Goal: Use online tool/utility

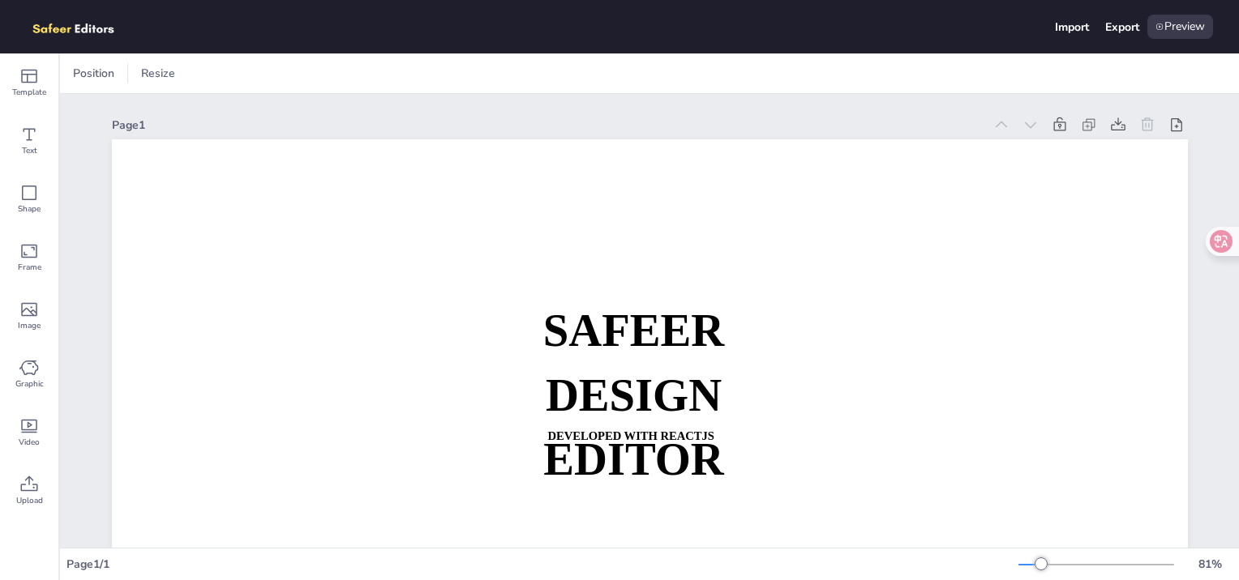
click at [71, 36] on img at bounding box center [82, 27] width 112 height 24
click at [34, 122] on div "Text" at bounding box center [29, 141] width 58 height 58
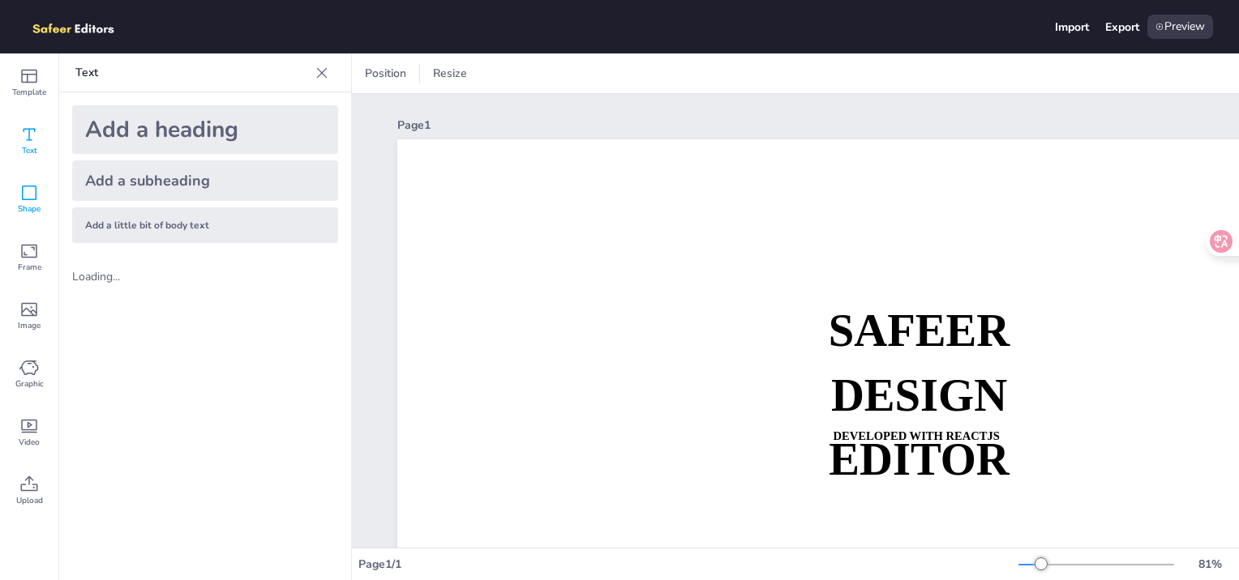
click at [19, 207] on span "Shape" at bounding box center [29, 209] width 23 height 13
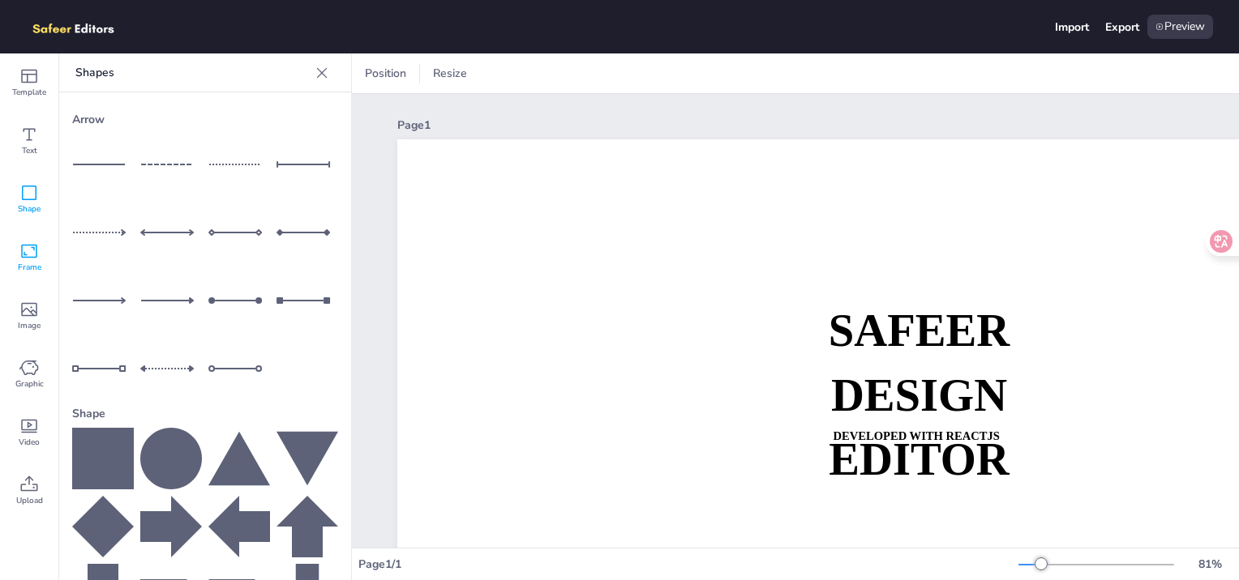
click at [48, 272] on div "Frame" at bounding box center [29, 258] width 58 height 58
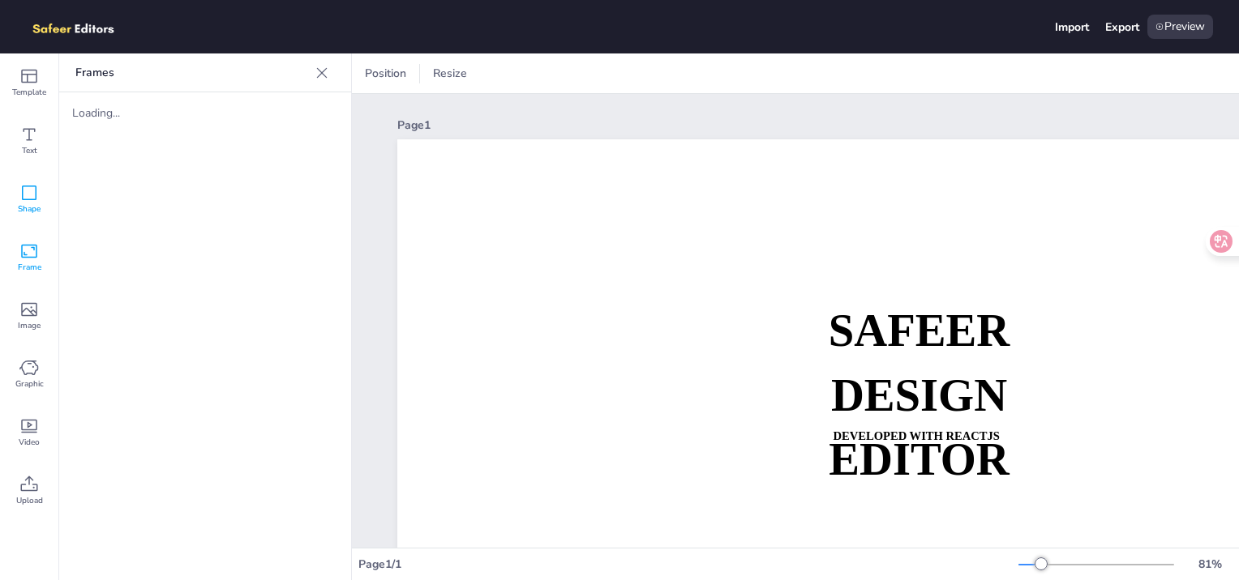
click at [27, 198] on icon at bounding box center [28, 192] width 19 height 19
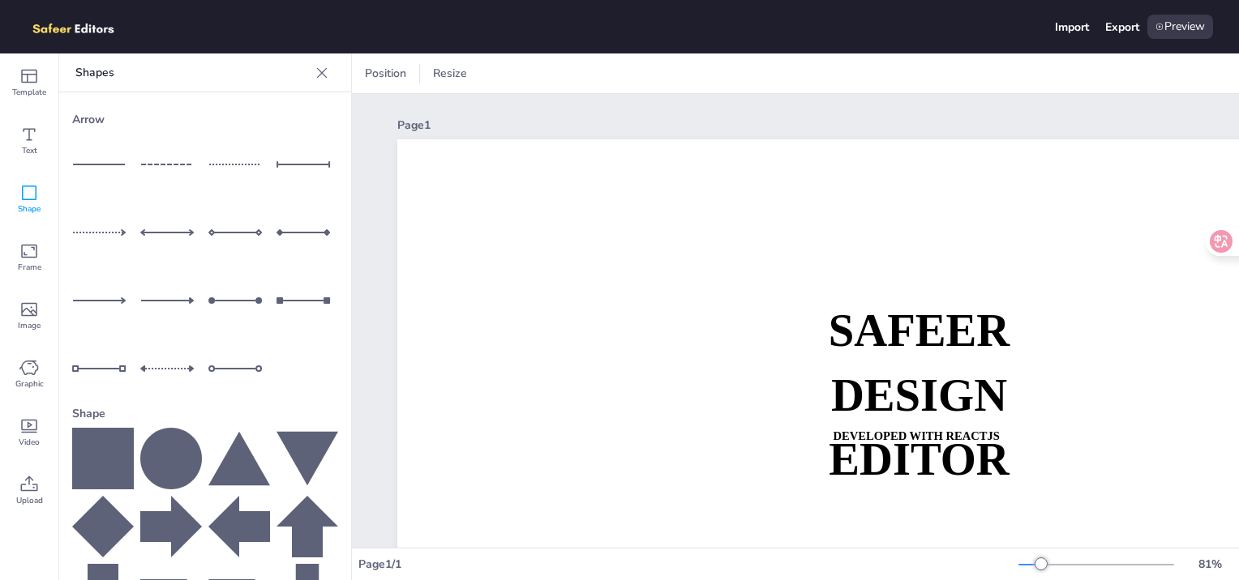
click at [182, 208] on div at bounding box center [171, 233] width 62 height 62
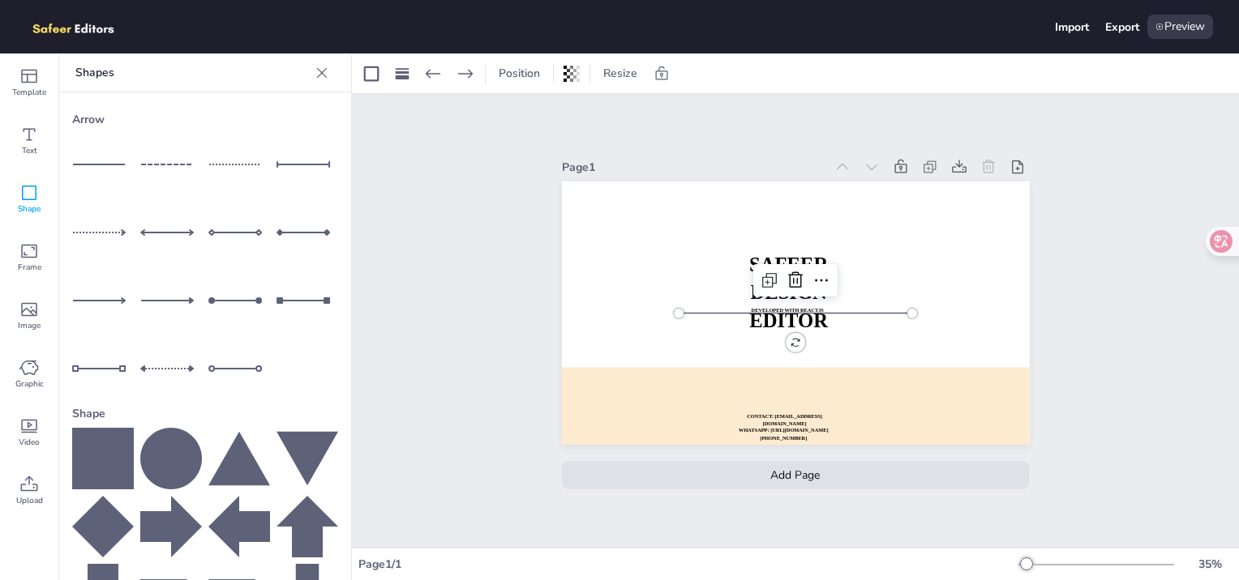
click at [73, 35] on img at bounding box center [82, 27] width 112 height 24
click at [26, 88] on span "Template" at bounding box center [29, 92] width 34 height 13
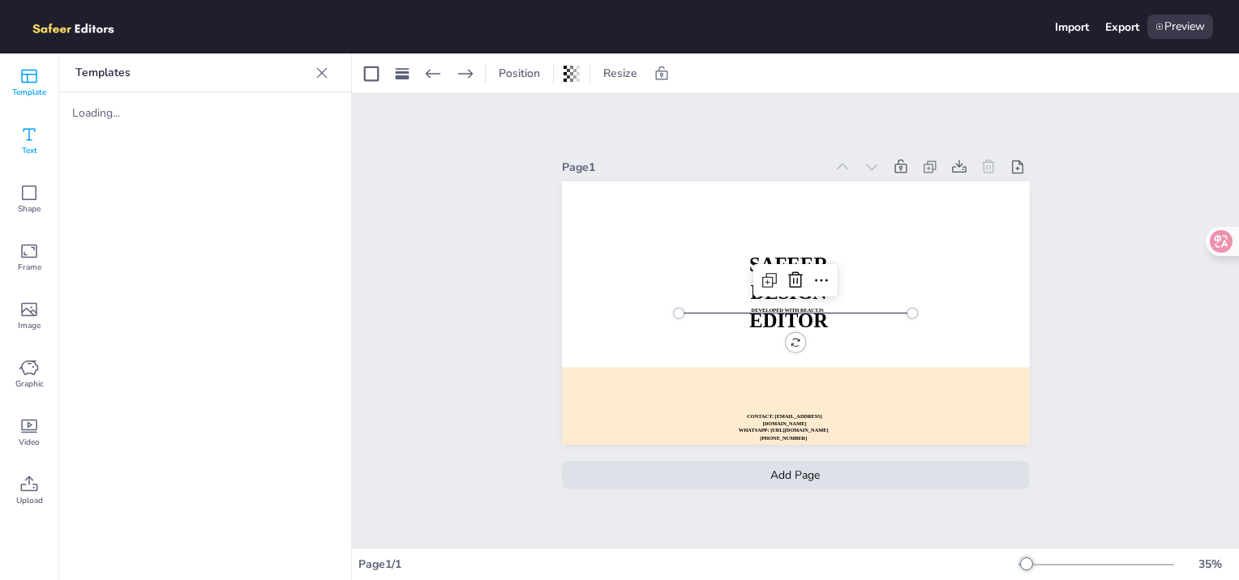
click at [38, 141] on icon at bounding box center [28, 134] width 19 height 19
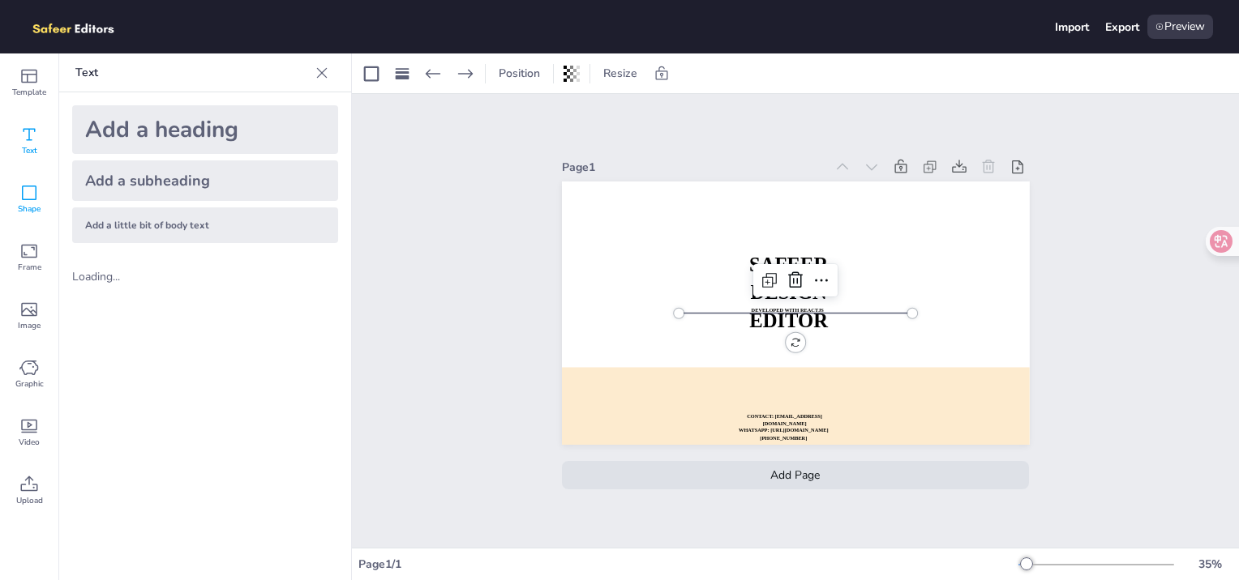
click at [30, 226] on div "Shape" at bounding box center [29, 199] width 58 height 58
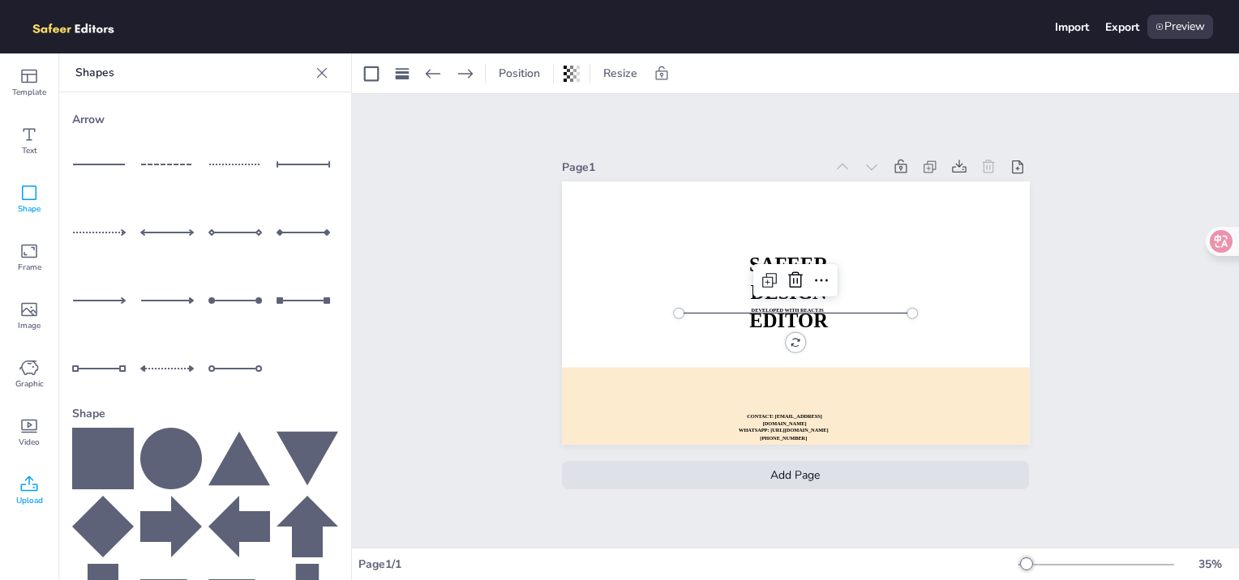
click at [36, 493] on icon at bounding box center [28, 484] width 19 height 19
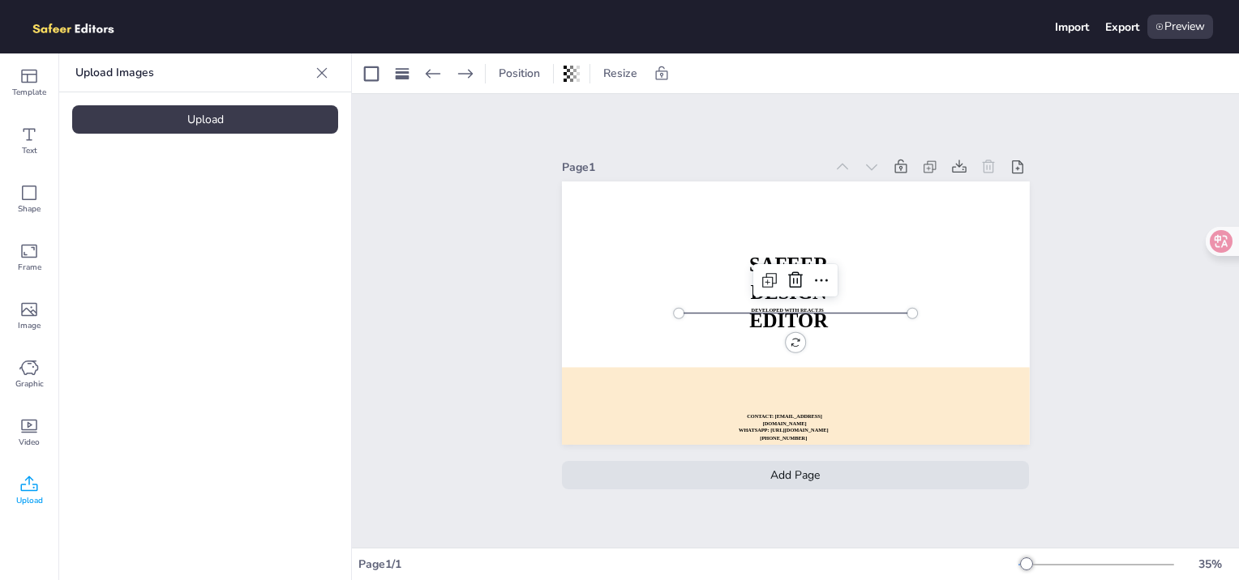
click at [68, 211] on div "Upload Images Upload" at bounding box center [205, 317] width 292 height 527
click at [36, 211] on span "Shape" at bounding box center [29, 209] width 23 height 13
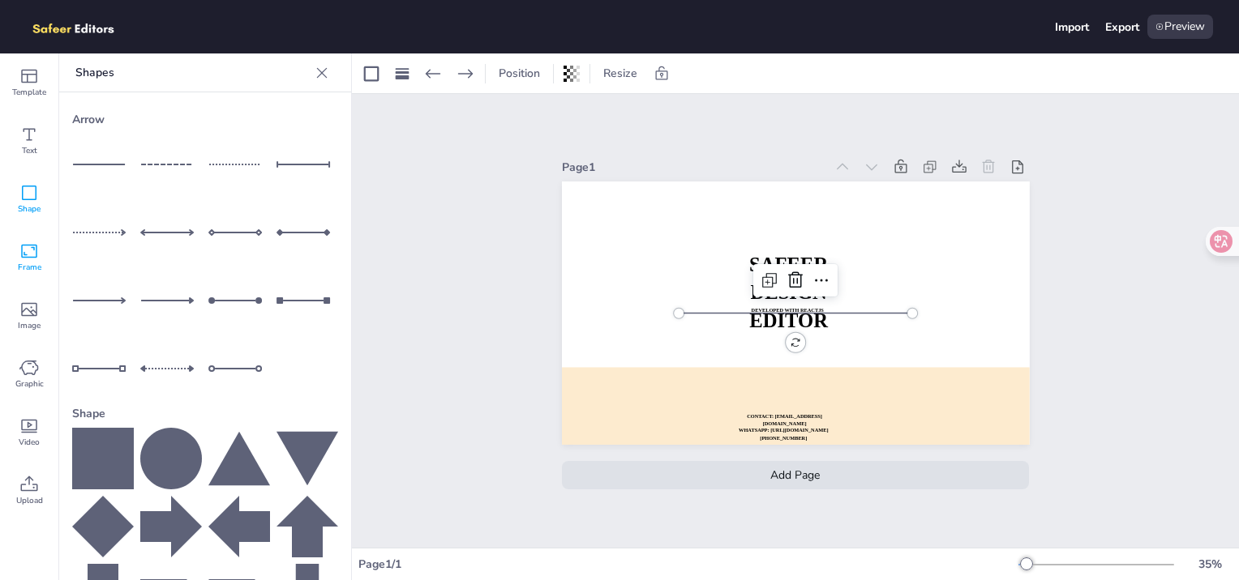
click at [38, 267] on span "Frame" at bounding box center [30, 267] width 24 height 13
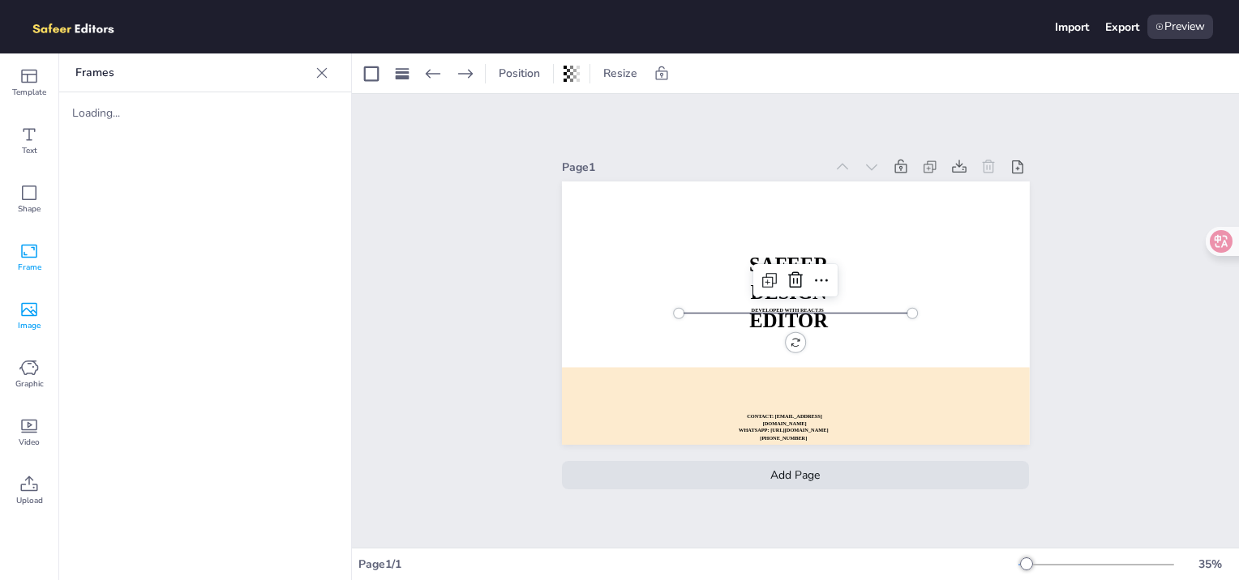
click at [22, 335] on div "Image" at bounding box center [29, 316] width 58 height 58
click at [23, 371] on icon at bounding box center [28, 367] width 19 height 19
click at [35, 406] on div "Video" at bounding box center [29, 433] width 58 height 58
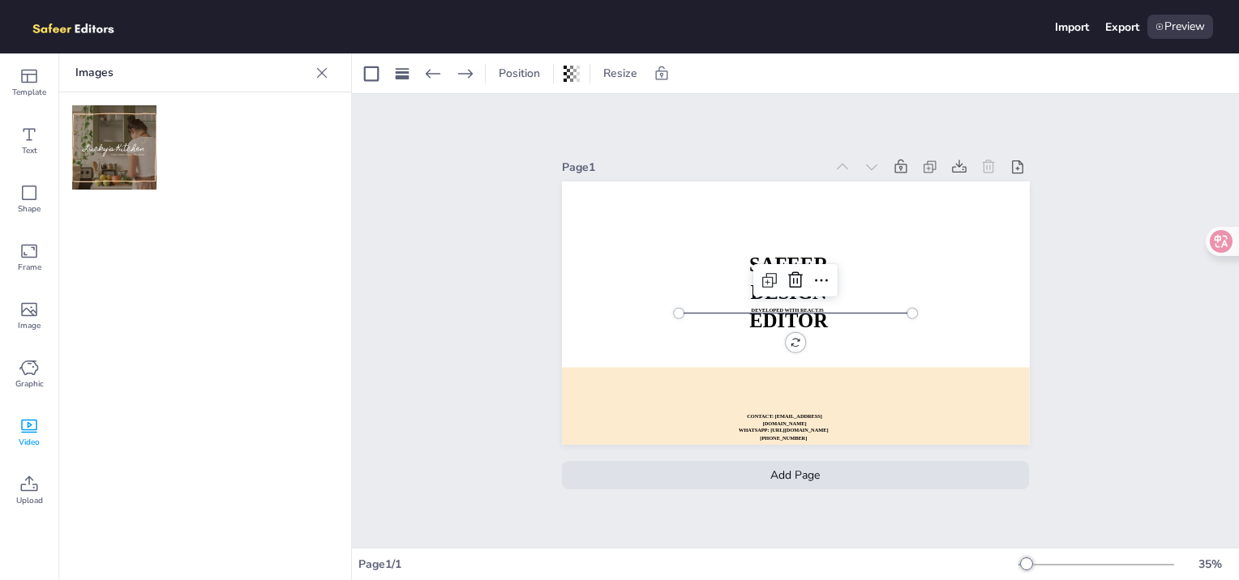
click at [313, 81] on div at bounding box center [322, 73] width 26 height 26
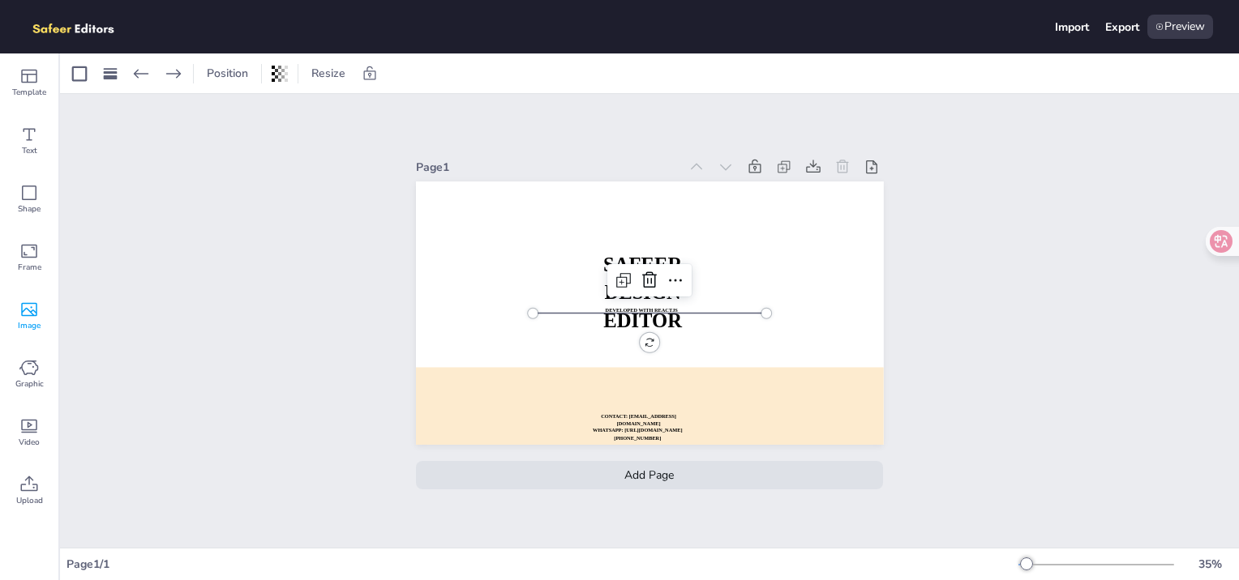
click at [45, 302] on div "Image" at bounding box center [29, 316] width 58 height 58
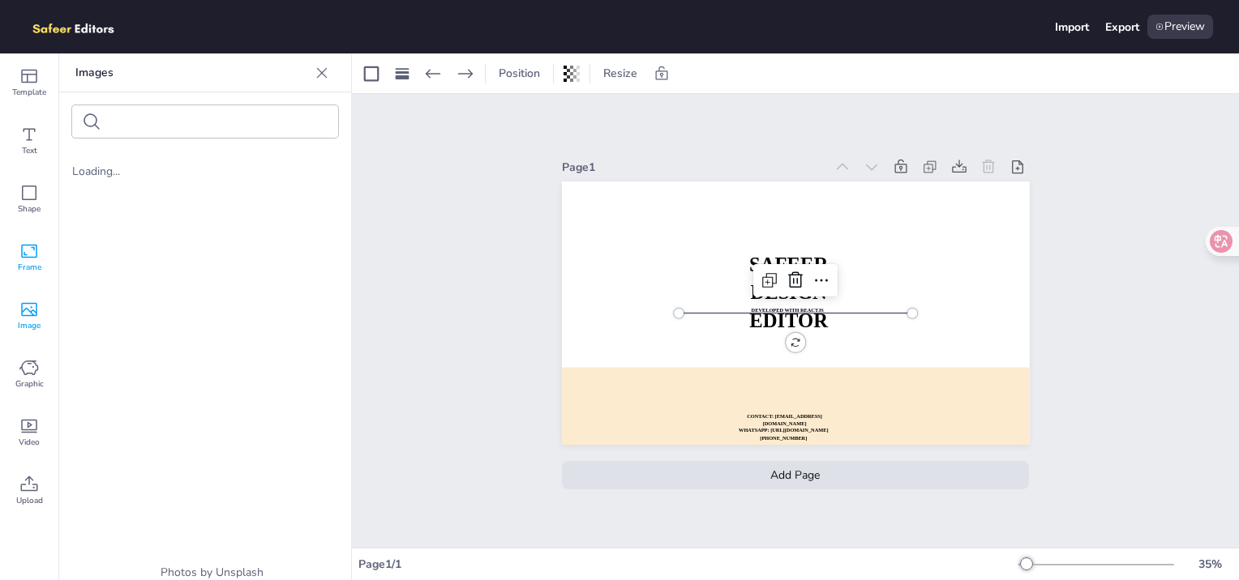
click at [22, 254] on icon at bounding box center [29, 252] width 16 height 14
click at [26, 343] on div "Image" at bounding box center [29, 316] width 58 height 58
click at [28, 396] on div "Graphic" at bounding box center [29, 374] width 58 height 58
click at [32, 439] on span "Video" at bounding box center [29, 442] width 21 height 13
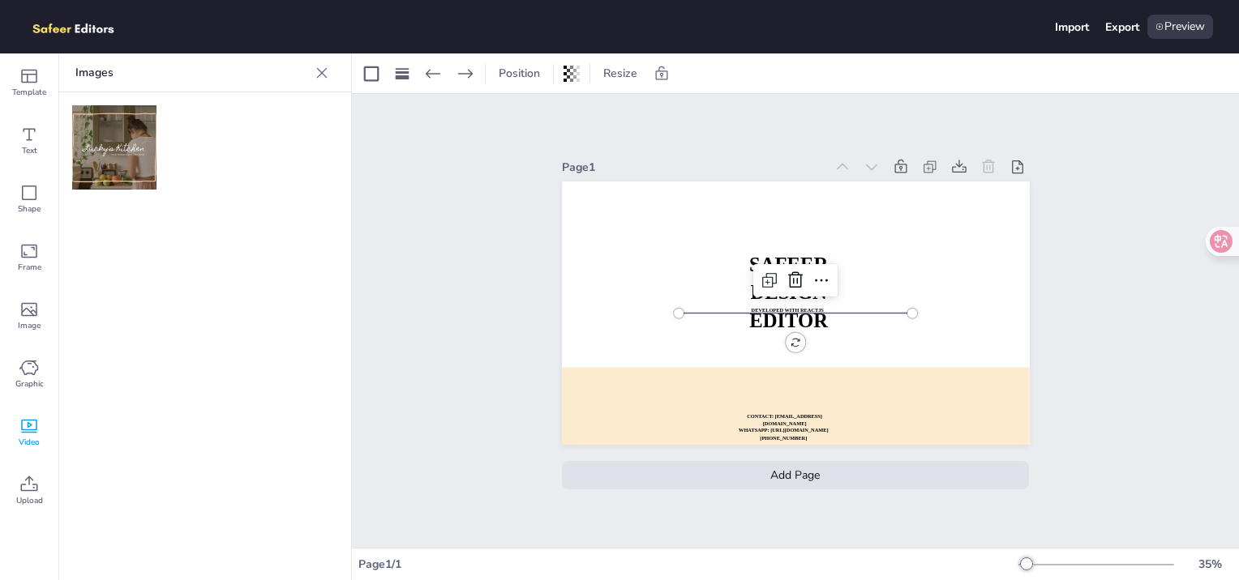
click at [122, 153] on img at bounding box center [114, 147] width 84 height 84
